Goal: Transaction & Acquisition: Purchase product/service

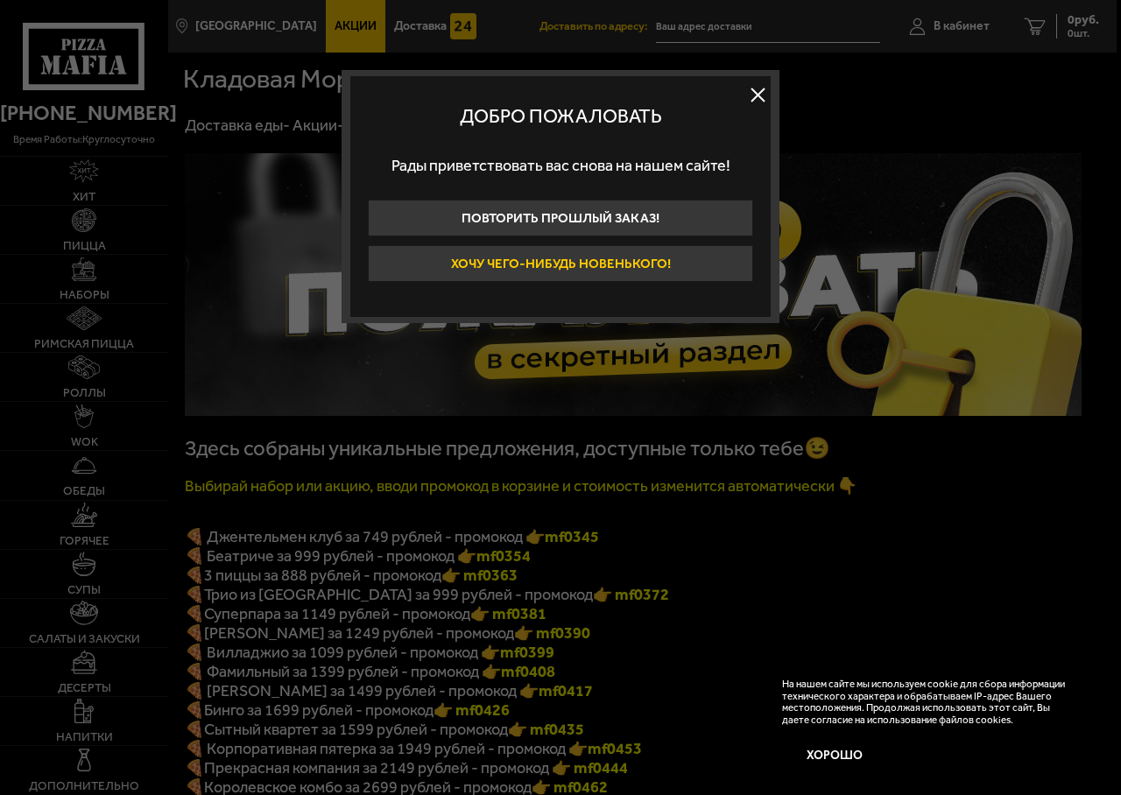
click at [589, 258] on button "Хочу чего-нибудь новенького!" at bounding box center [560, 263] width 385 height 37
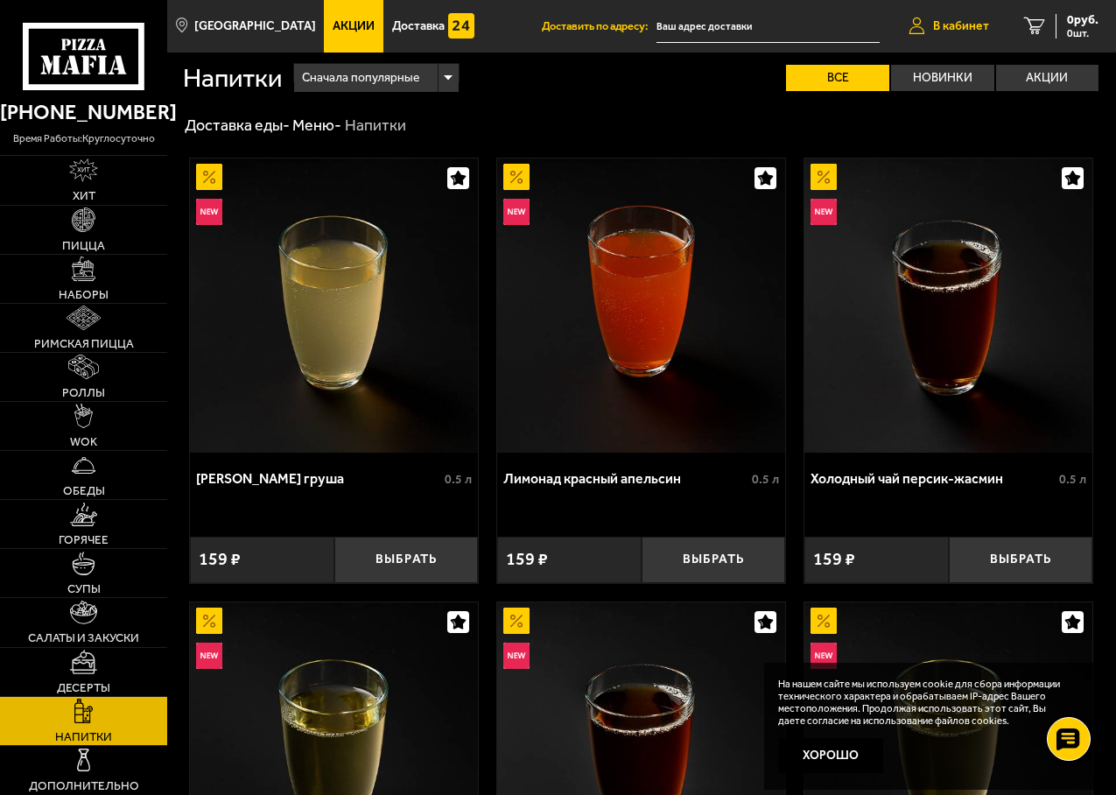
click at [957, 25] on span "В кабинет" at bounding box center [961, 26] width 56 height 12
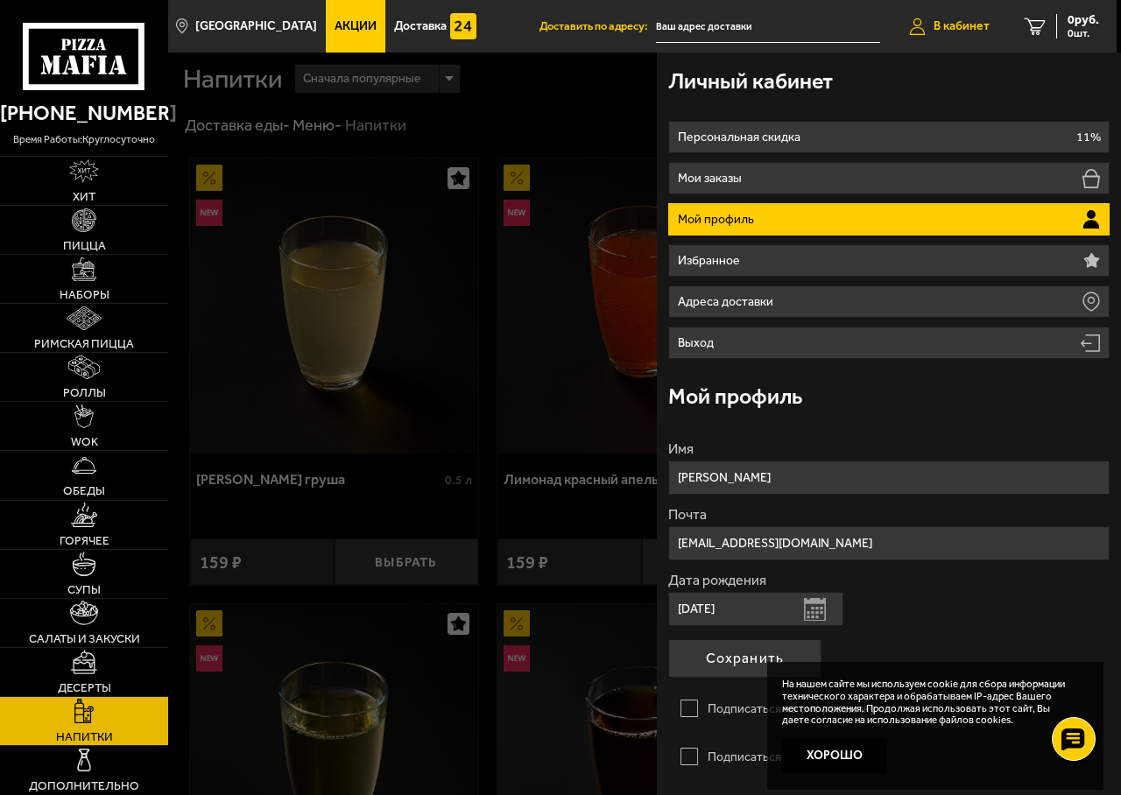
click at [945, 25] on span "В кабинет" at bounding box center [961, 26] width 56 height 12
click at [511, 125] on div at bounding box center [728, 450] width 1121 height 795
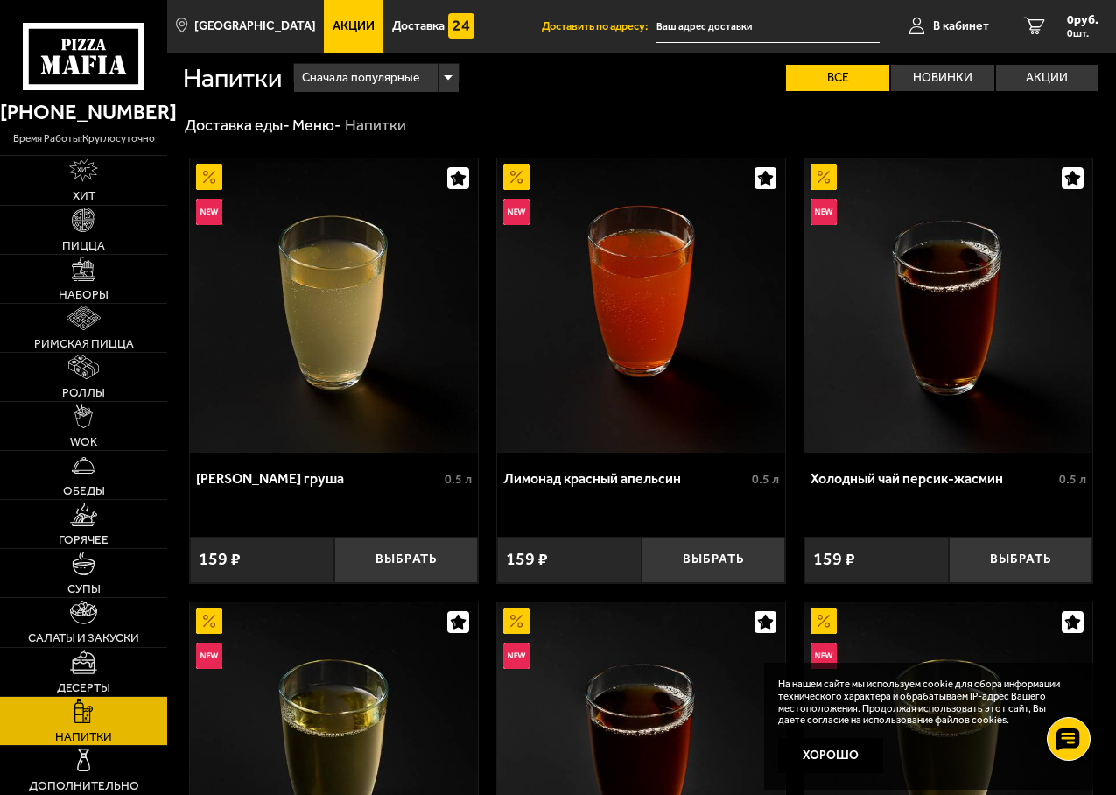
click at [333, 27] on span "Акции" at bounding box center [354, 26] width 42 height 12
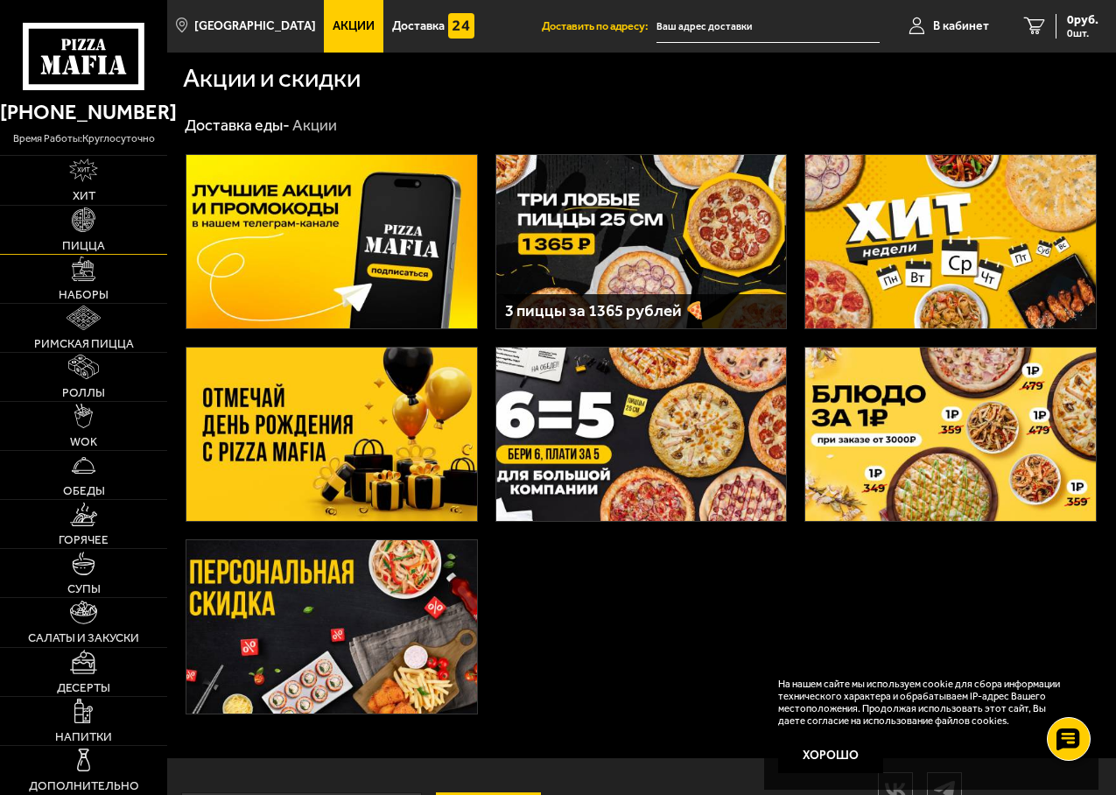
click at [84, 218] on img at bounding box center [84, 219] width 25 height 25
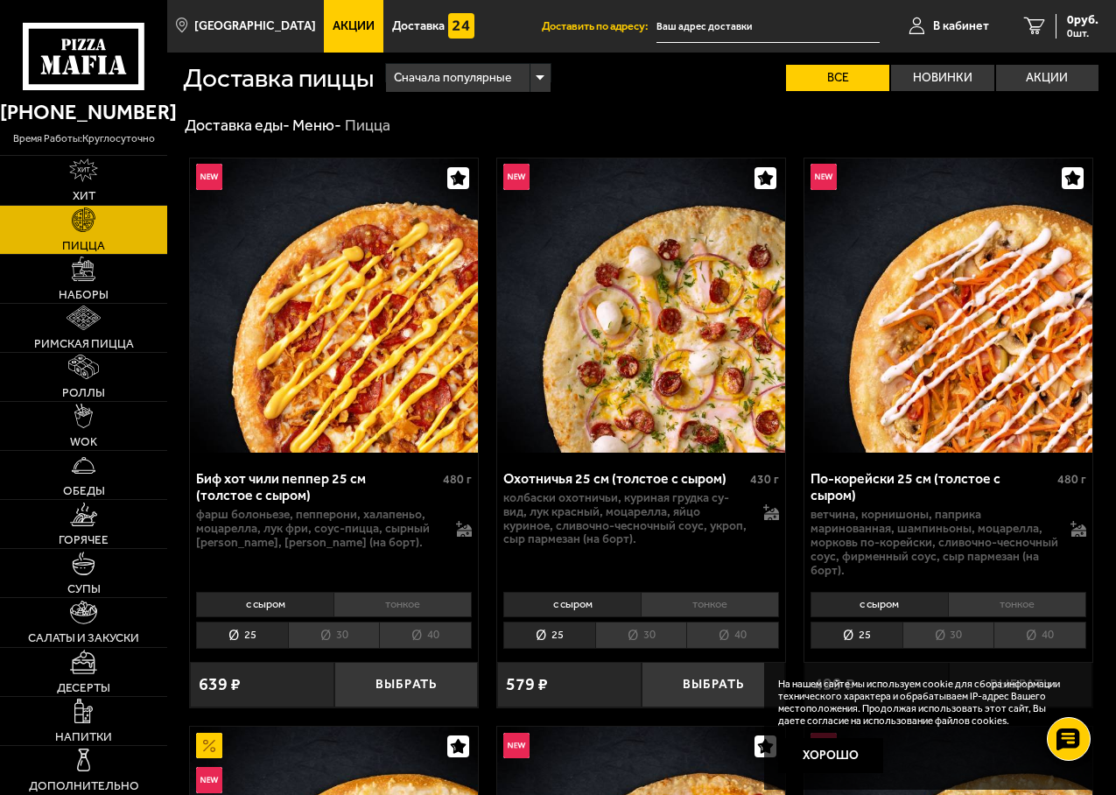
click at [538, 81] on div "Сначала популярные" at bounding box center [468, 78] width 164 height 28
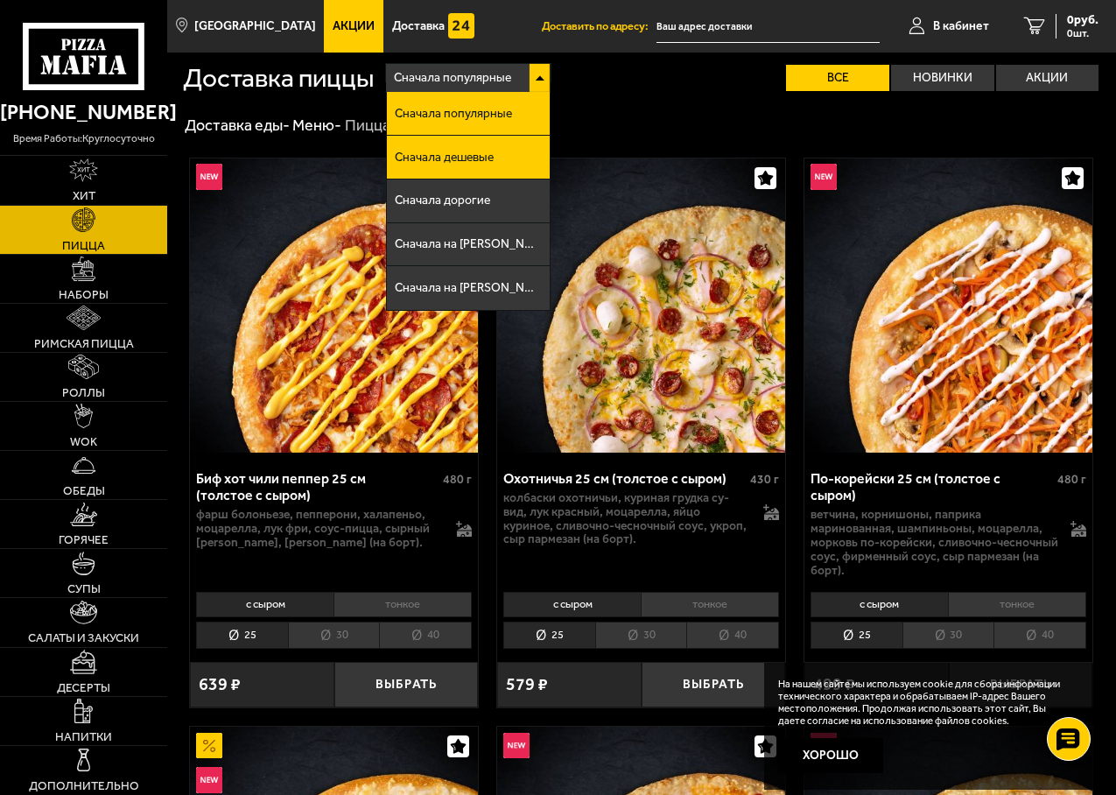
click at [485, 160] on span "Сначала дешевые" at bounding box center [444, 157] width 99 height 12
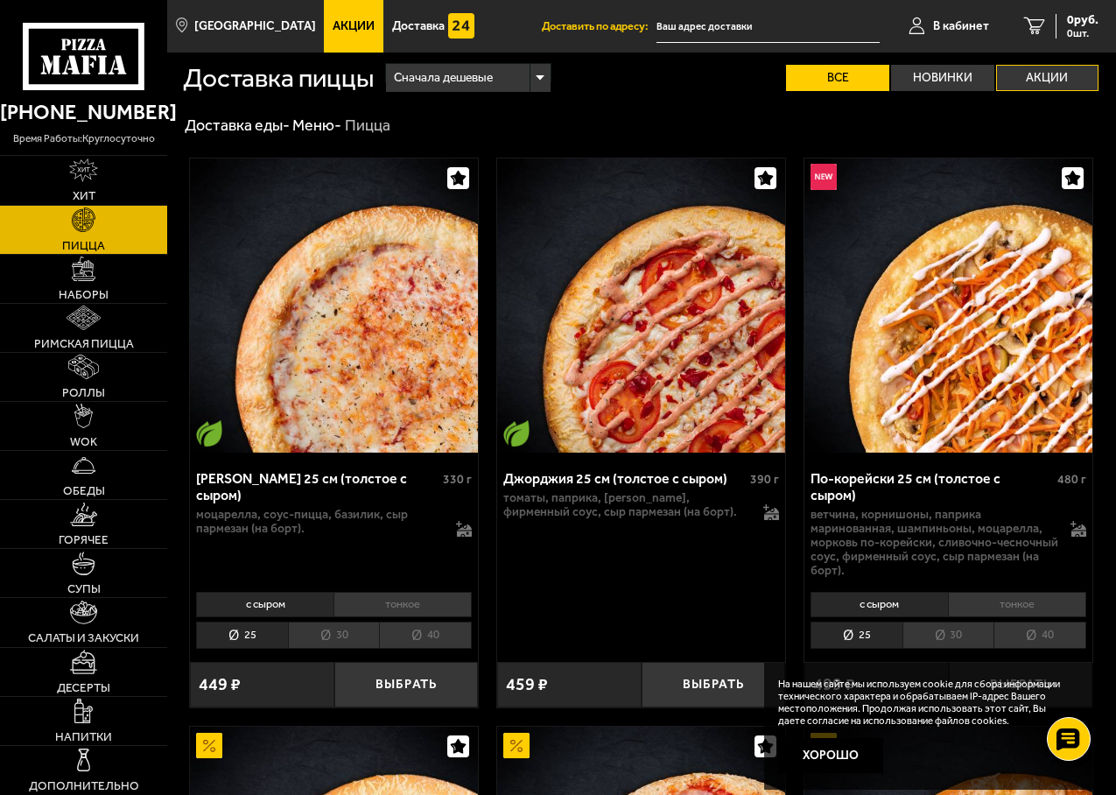
click at [1023, 81] on label "Акции" at bounding box center [1047, 78] width 103 height 26
click at [0, 0] on input "Акции" at bounding box center [0, 0] width 0 height 0
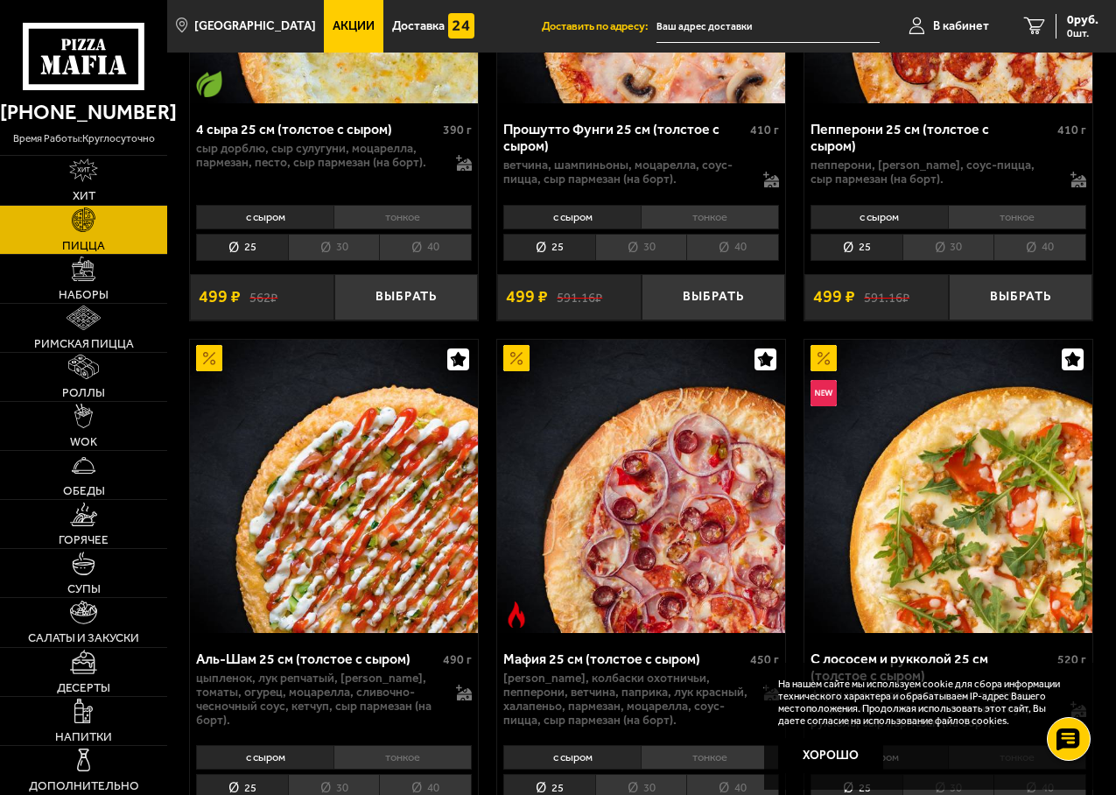
scroll to position [350, 0]
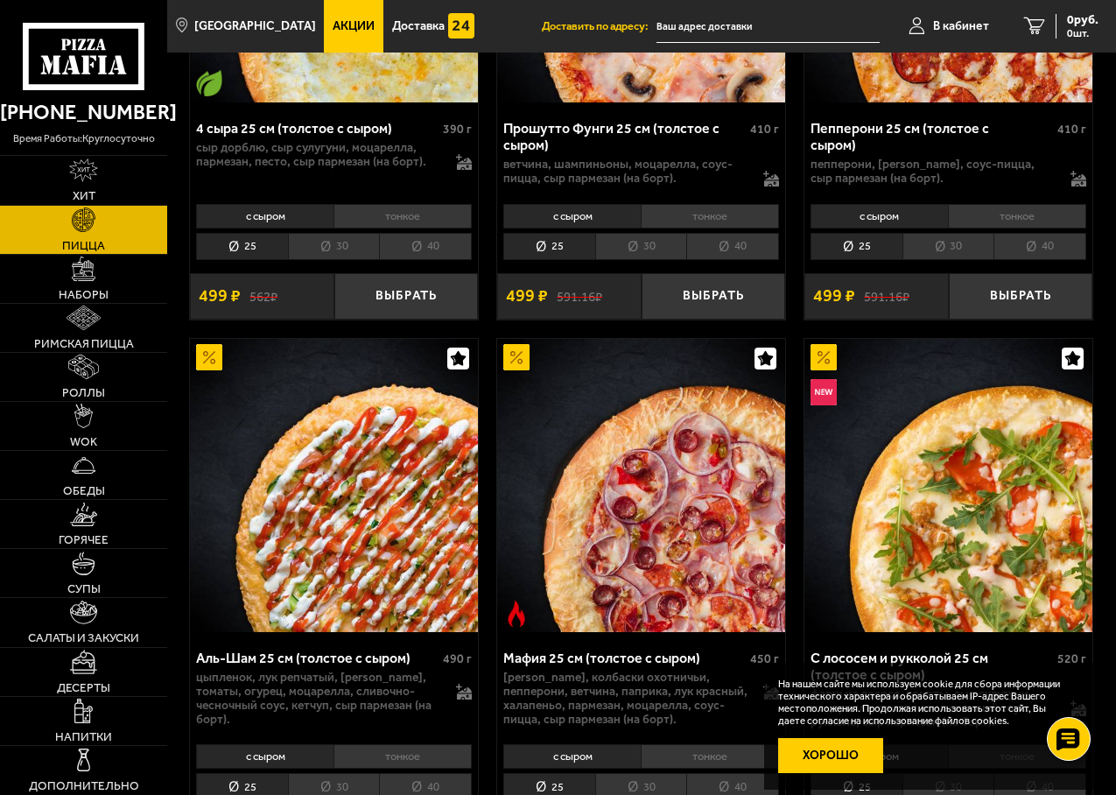
click at [840, 758] on button "Хорошо" at bounding box center [830, 755] width 105 height 35
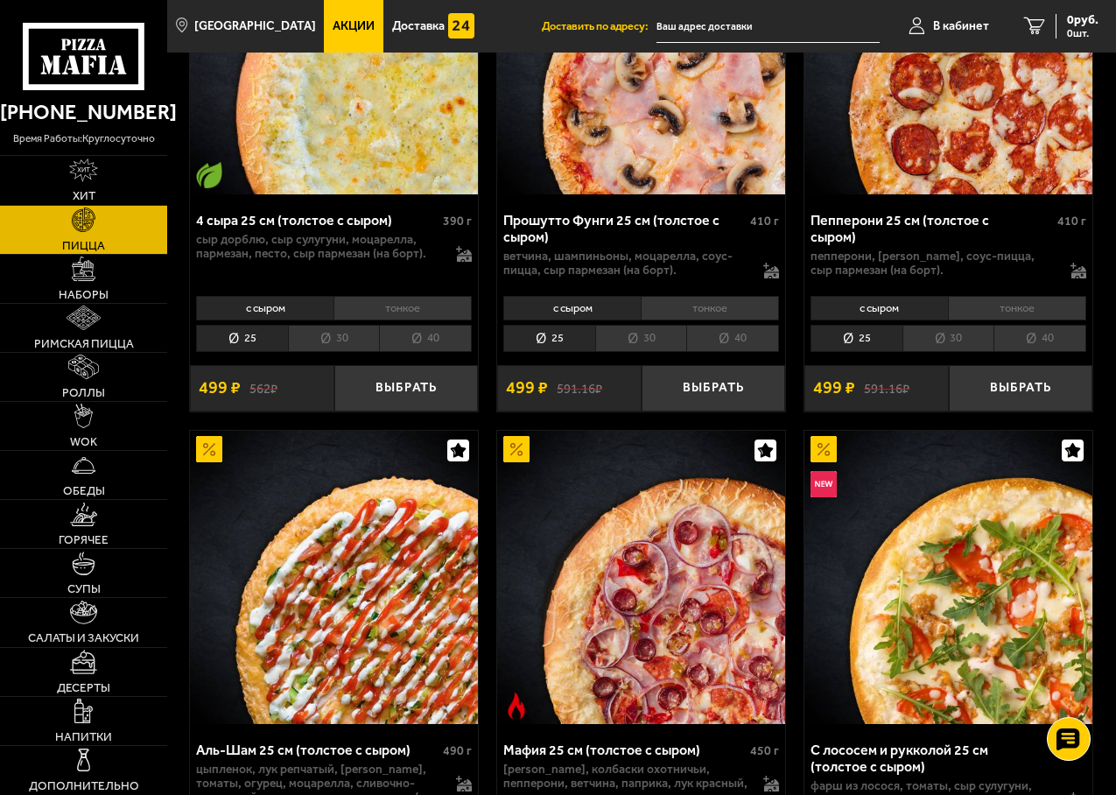
scroll to position [0, 0]
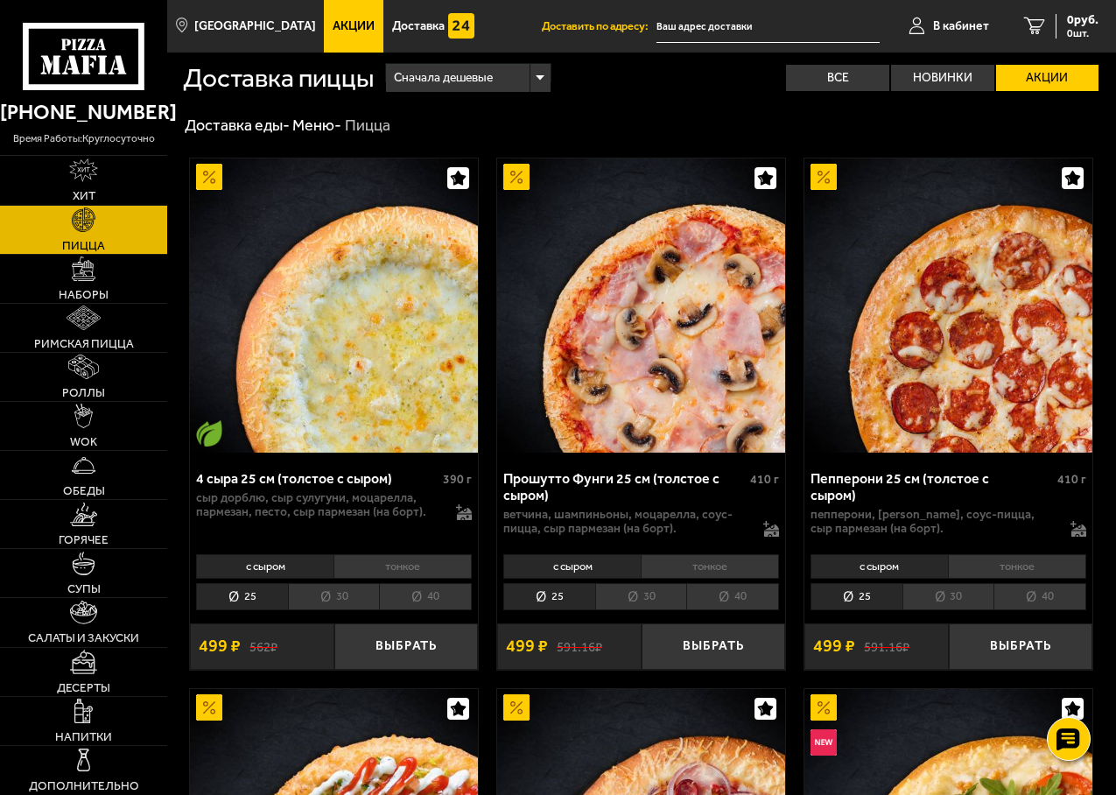
click at [333, 21] on span "Акции" at bounding box center [354, 26] width 42 height 12
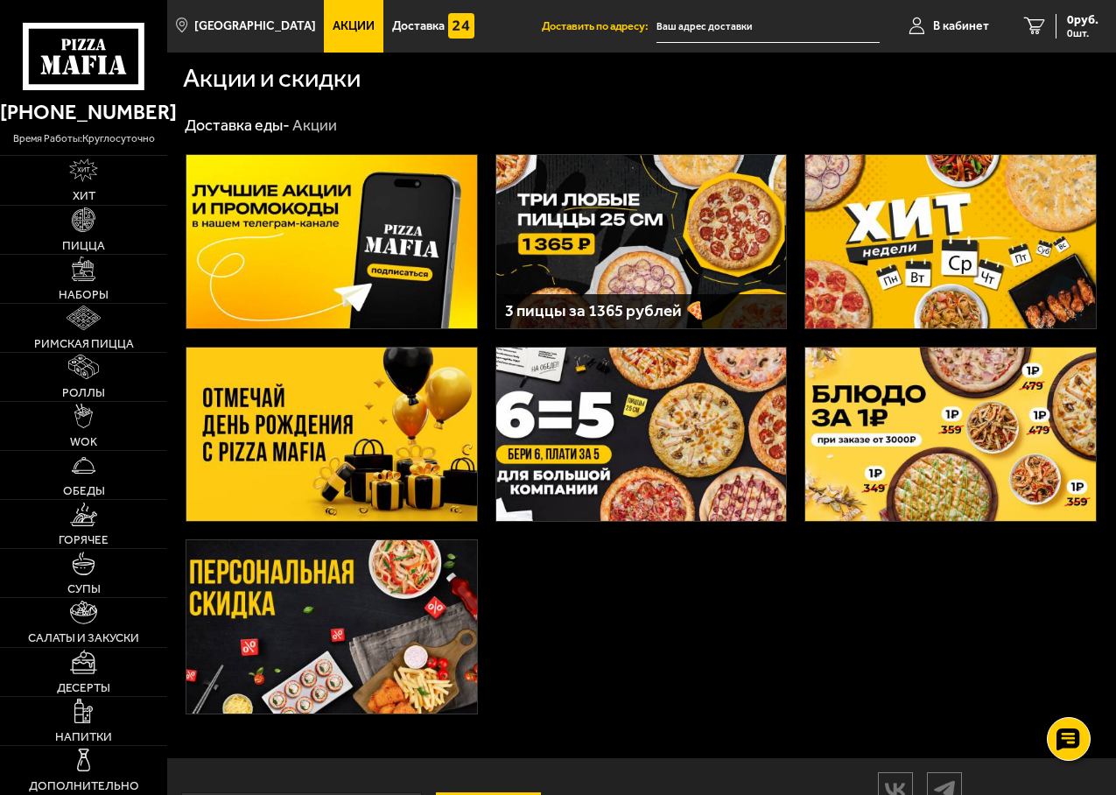
click at [925, 243] on img at bounding box center [950, 241] width 291 height 173
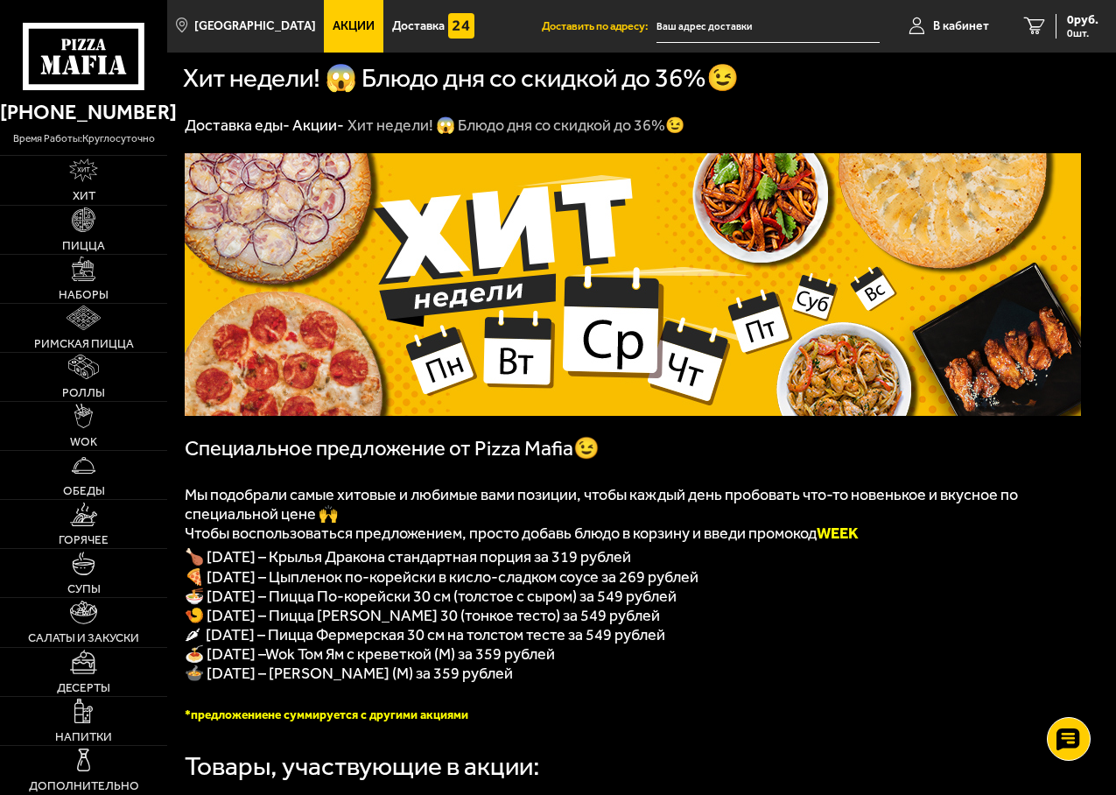
click at [326, 128] on link "Акции -" at bounding box center [318, 125] width 52 height 19
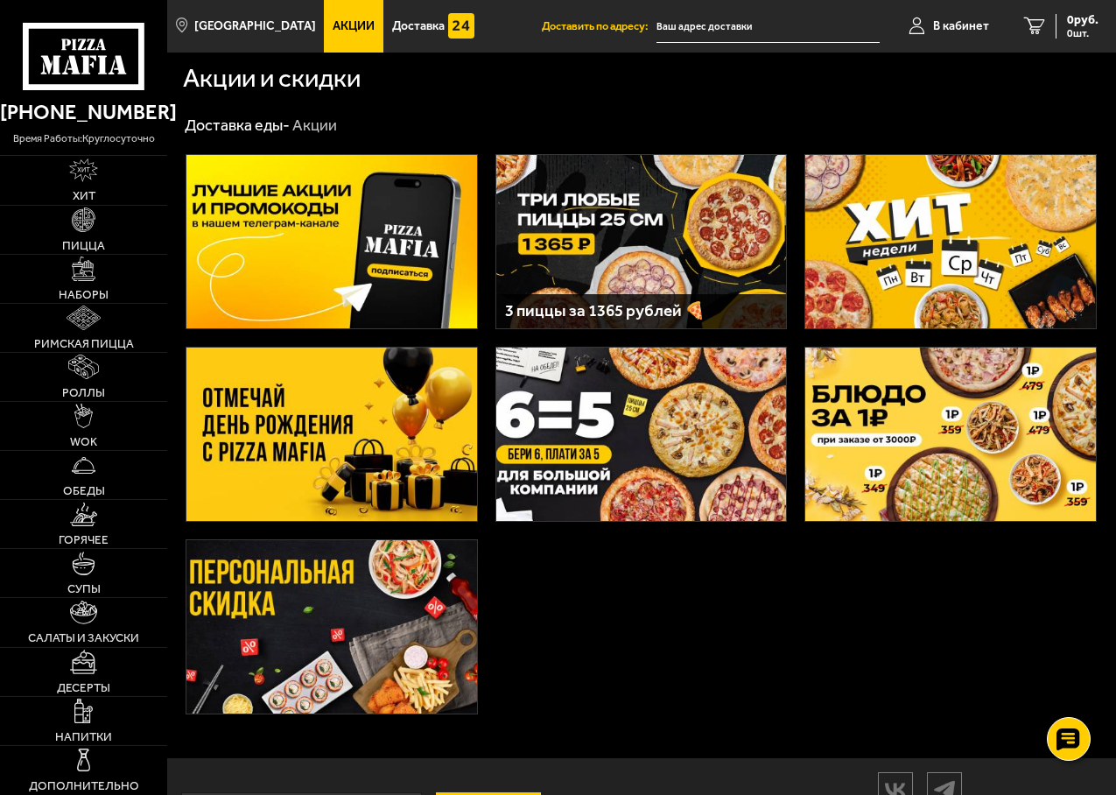
click at [600, 236] on img at bounding box center [641, 241] width 291 height 173
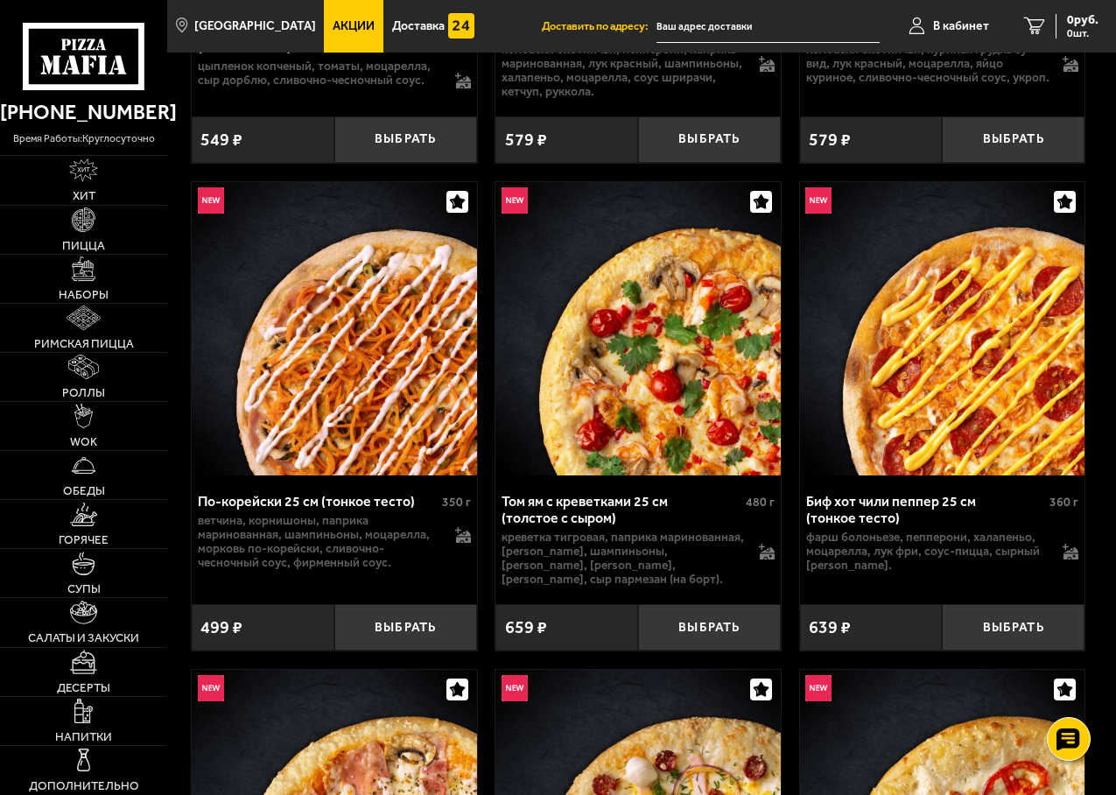
scroll to position [1051, 0]
